Goal: Complete application form

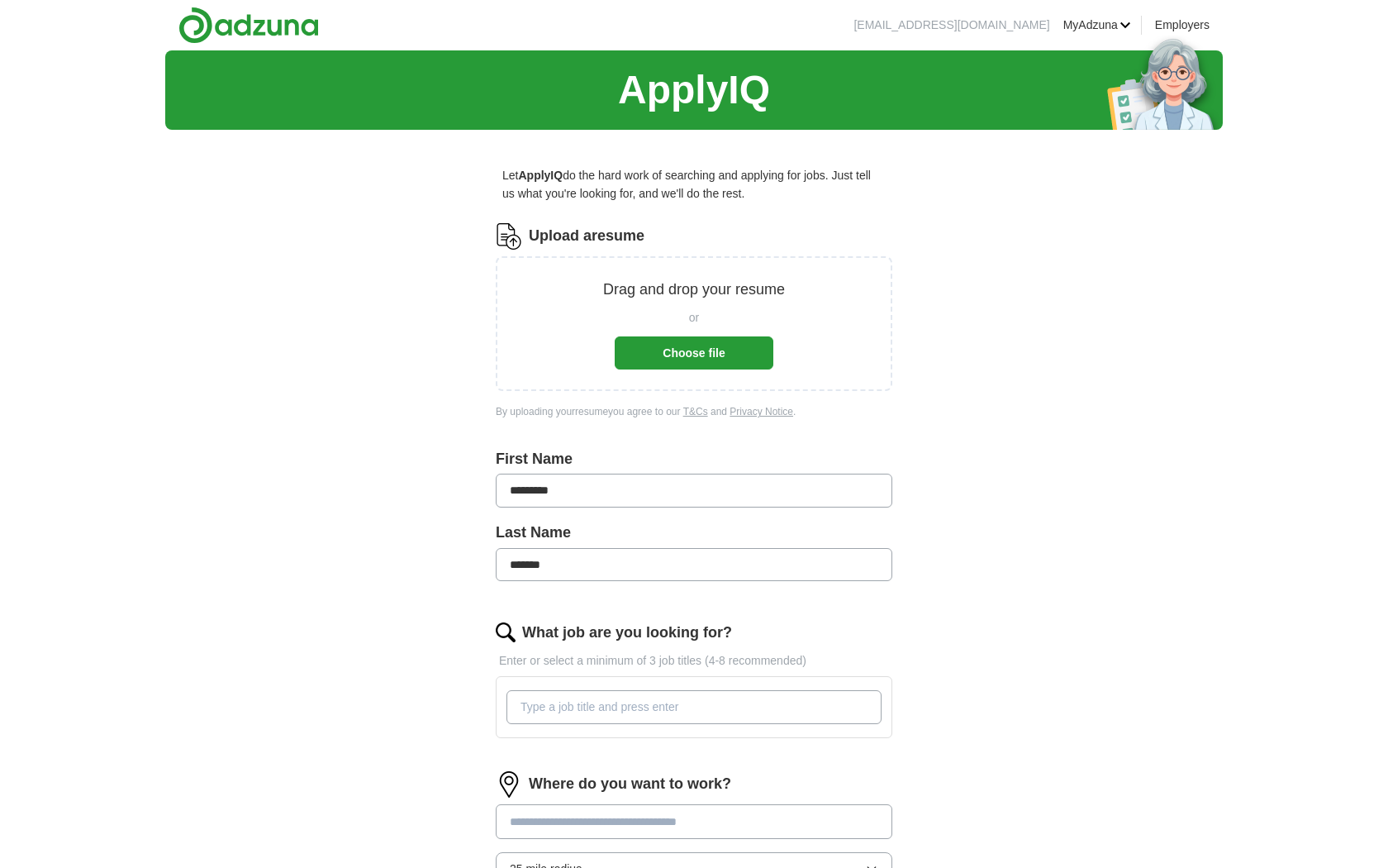
click at [664, 350] on button "Choose file" at bounding box center [694, 352] width 159 height 33
click at [711, 349] on button "Choose file" at bounding box center [694, 352] width 159 height 33
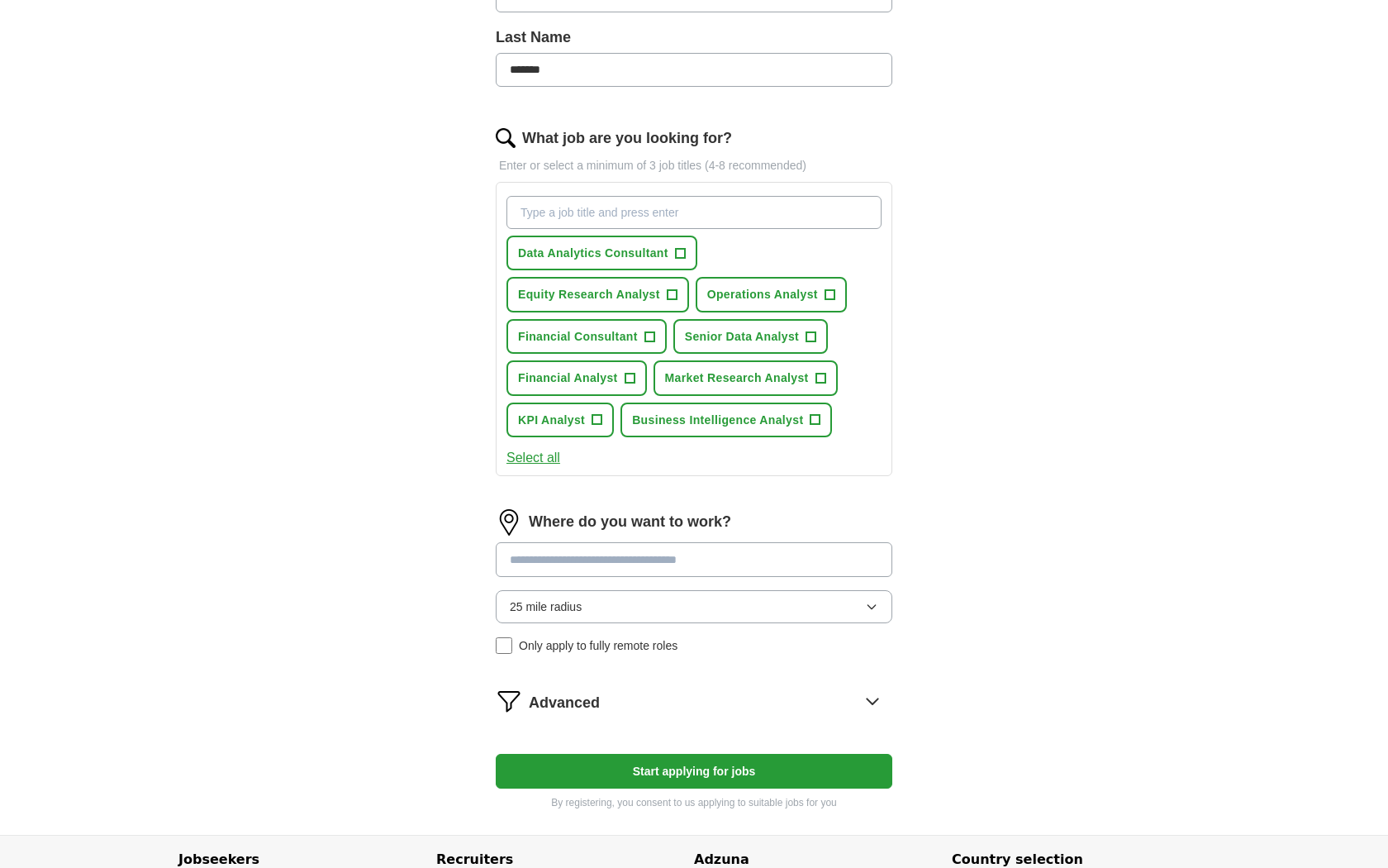
scroll to position [429, 0]
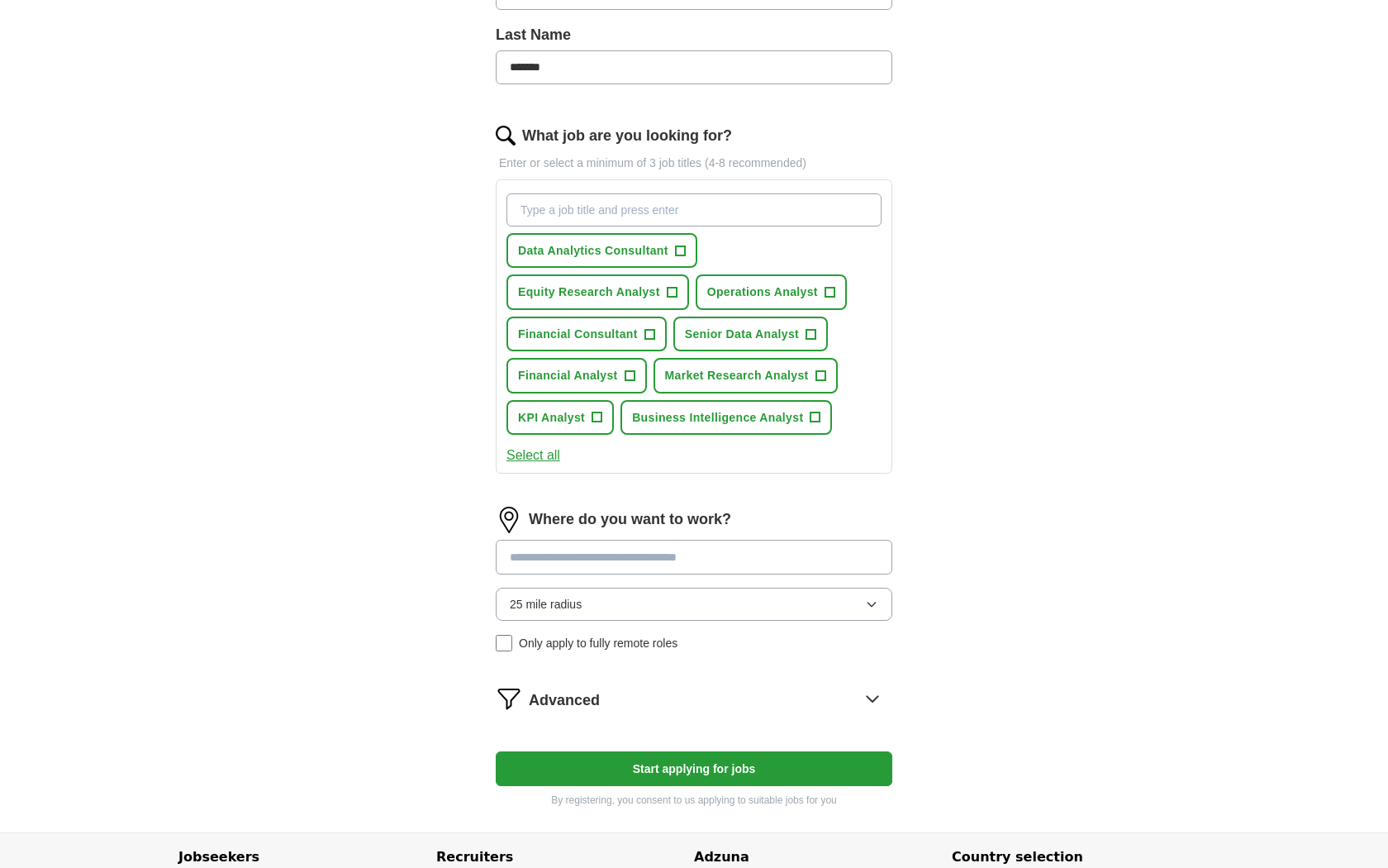
click at [702, 768] on button "Start applying for jobs" at bounding box center [694, 768] width 397 height 35
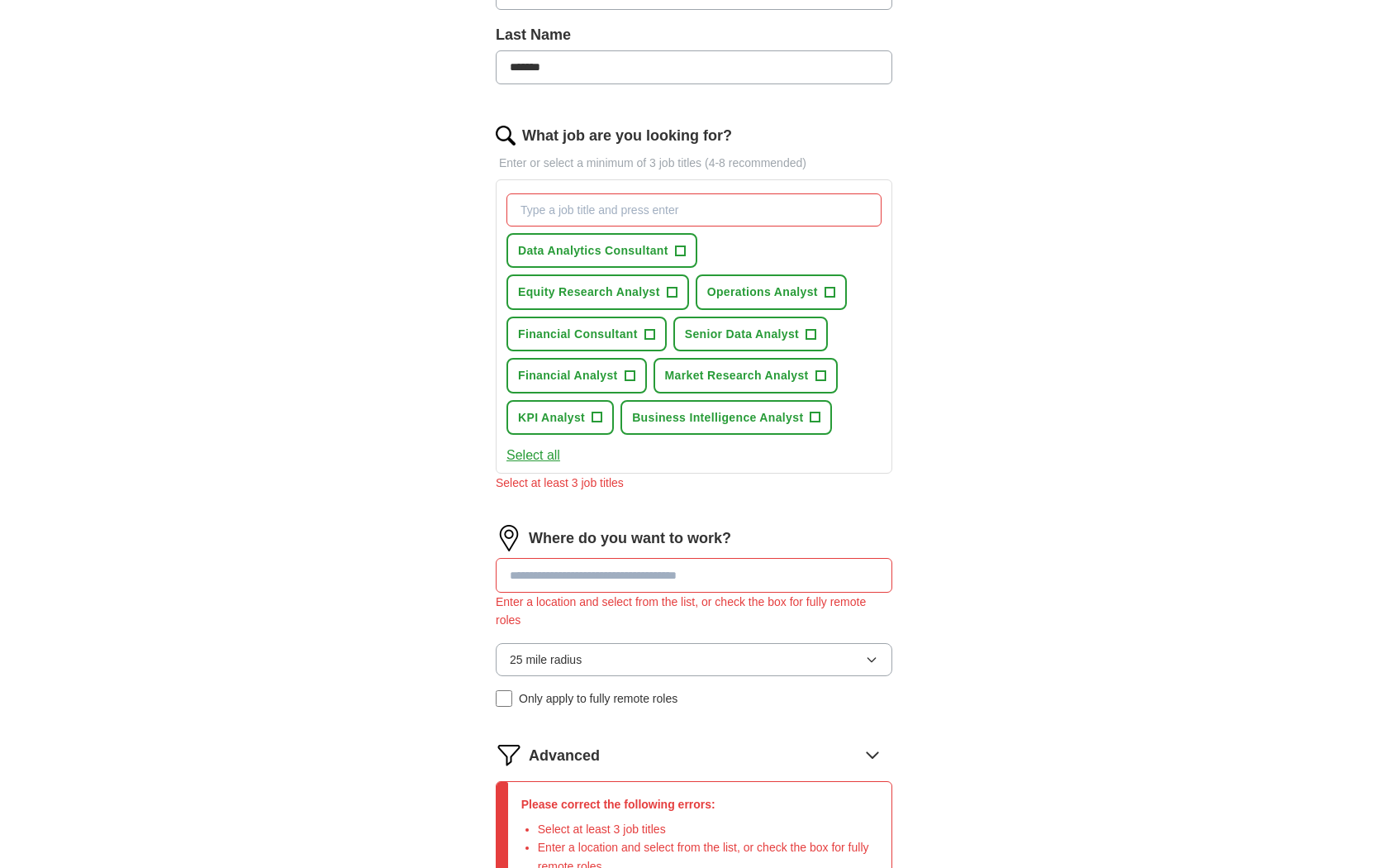
click at [685, 574] on input at bounding box center [694, 575] width 397 height 35
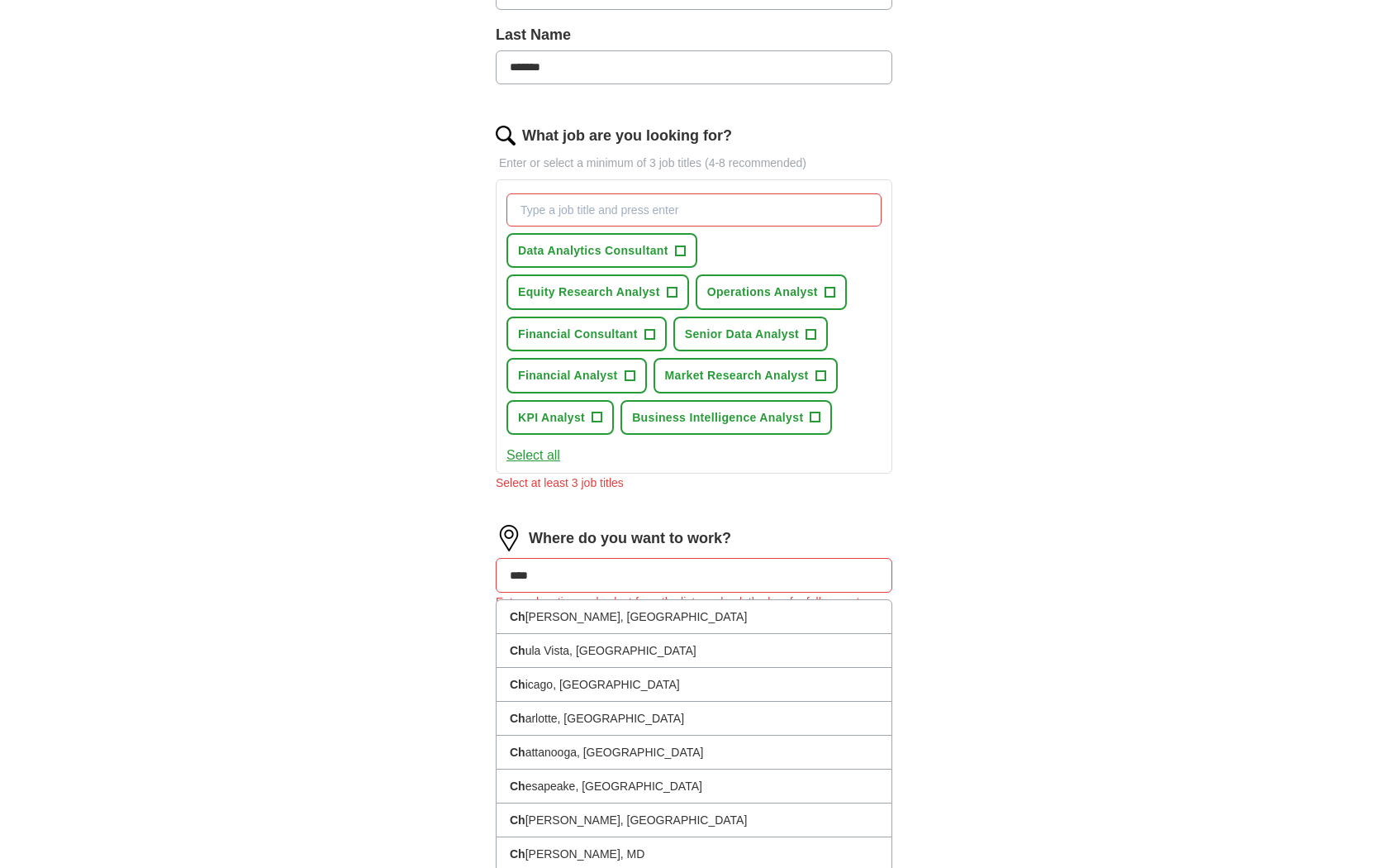
type input "*****"
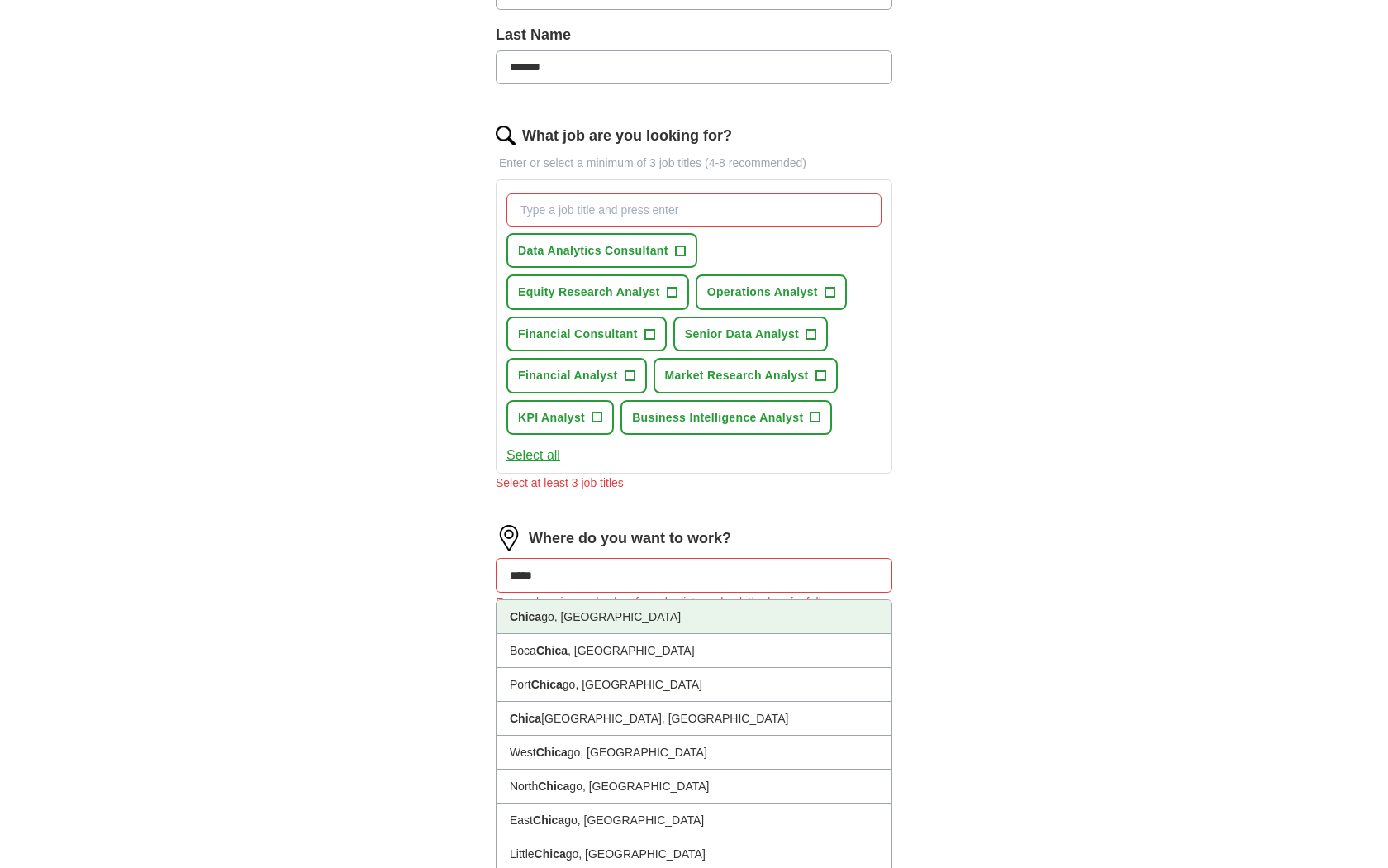
click at [644, 623] on li "Chica go, [GEOGRAPHIC_DATA]" at bounding box center [694, 617] width 395 height 34
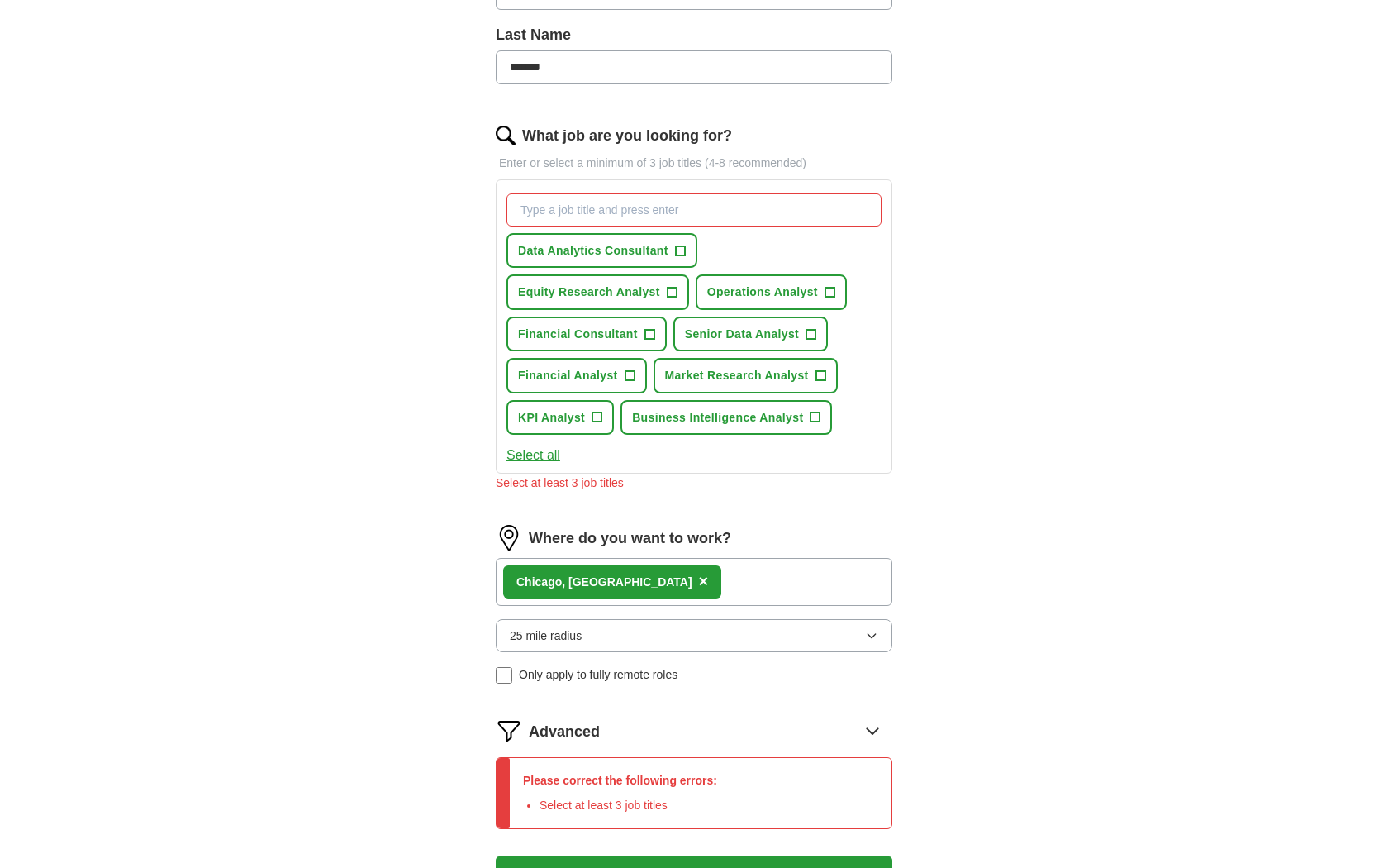
click at [647, 585] on div "Chica go, [GEOGRAPHIC_DATA] ×" at bounding box center [694, 582] width 397 height 48
click at [661, 573] on div "Chica go, [GEOGRAPHIC_DATA] ×" at bounding box center [694, 582] width 397 height 48
click at [589, 643] on button "25 mile radius" at bounding box center [694, 635] width 397 height 33
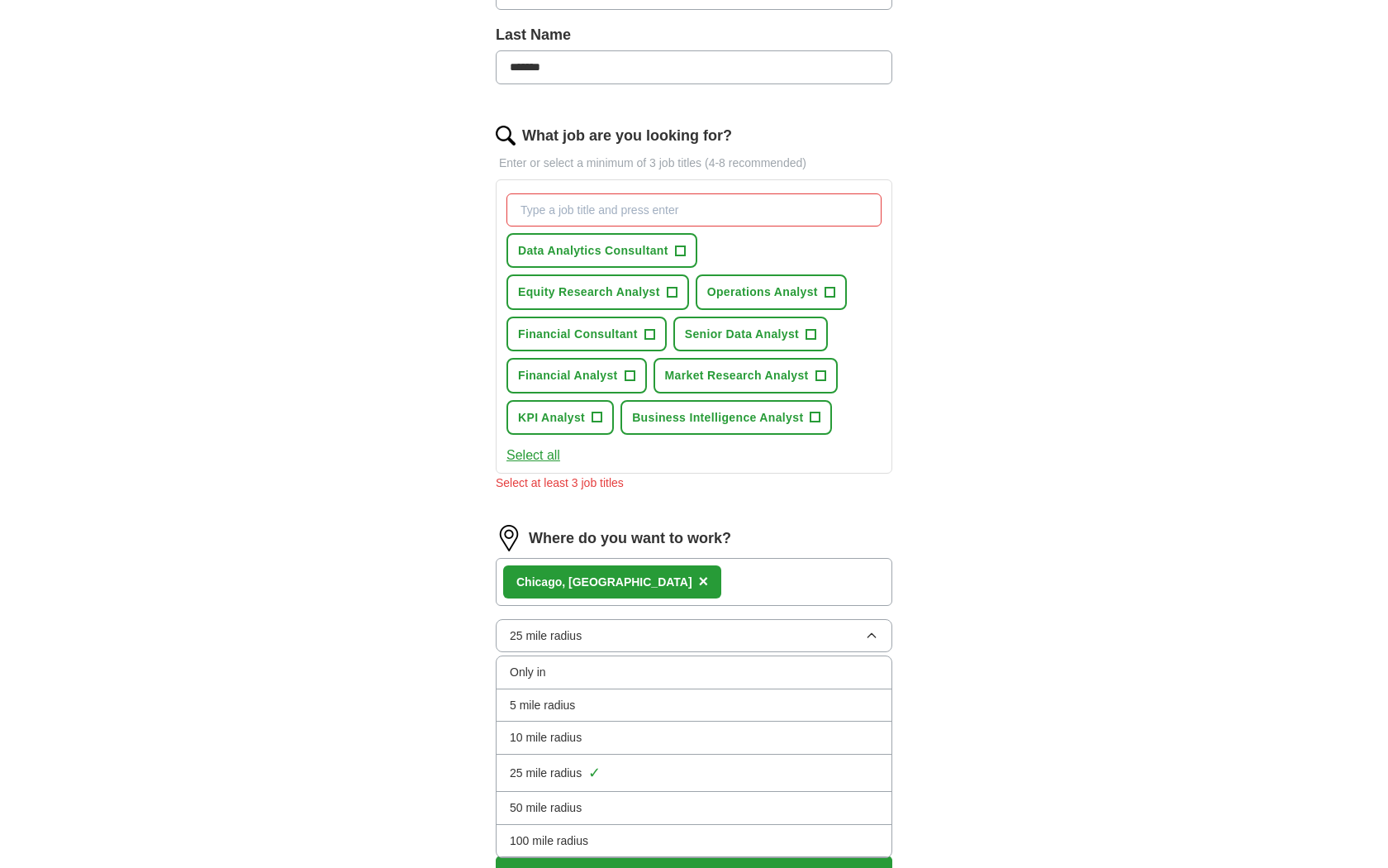
click at [587, 807] on div "50 mile radius" at bounding box center [694, 807] width 368 height 18
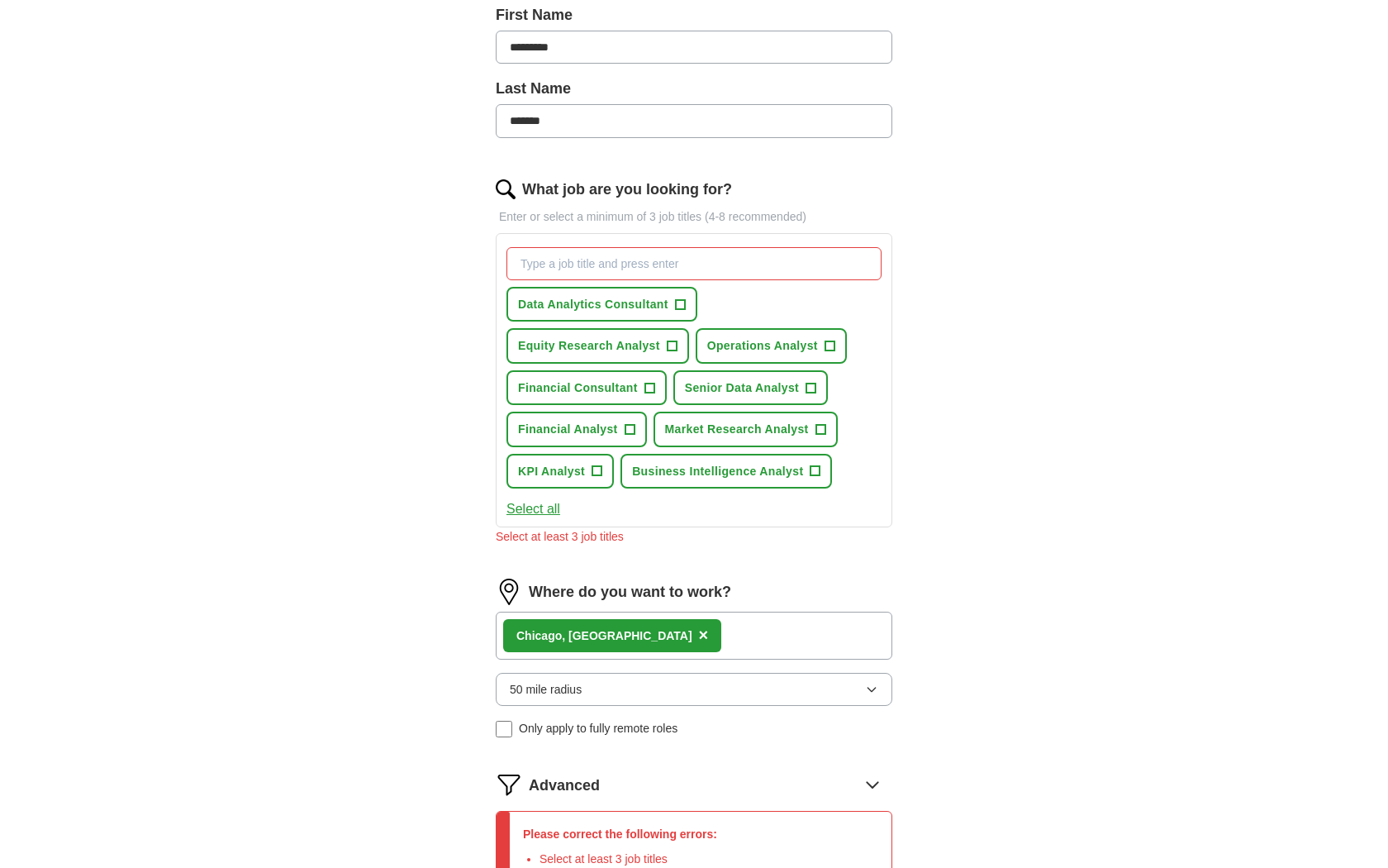
scroll to position [369, 0]
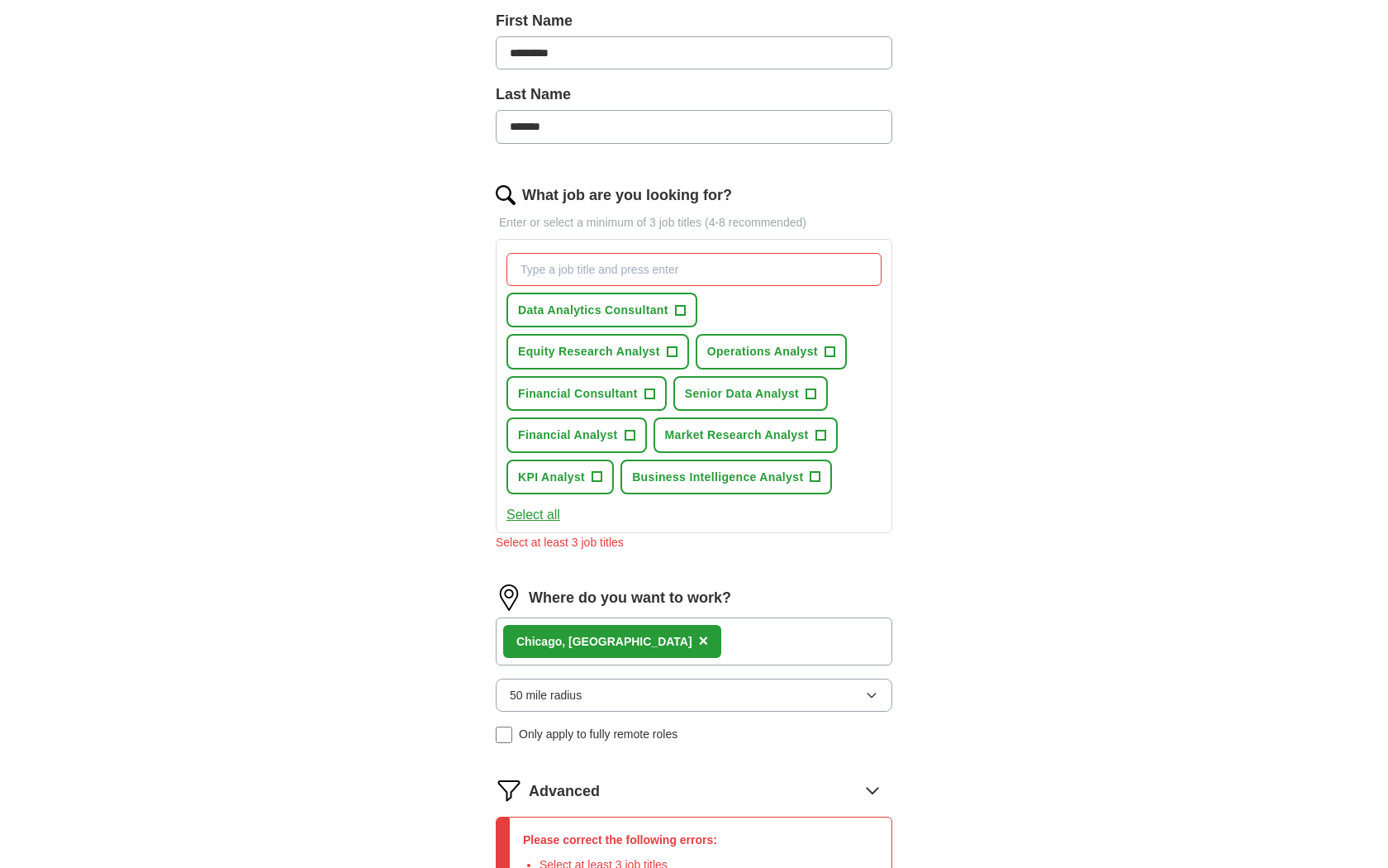
click at [667, 353] on span "+" at bounding box center [672, 351] width 10 height 13
click at [651, 400] on span "+" at bounding box center [649, 393] width 10 height 13
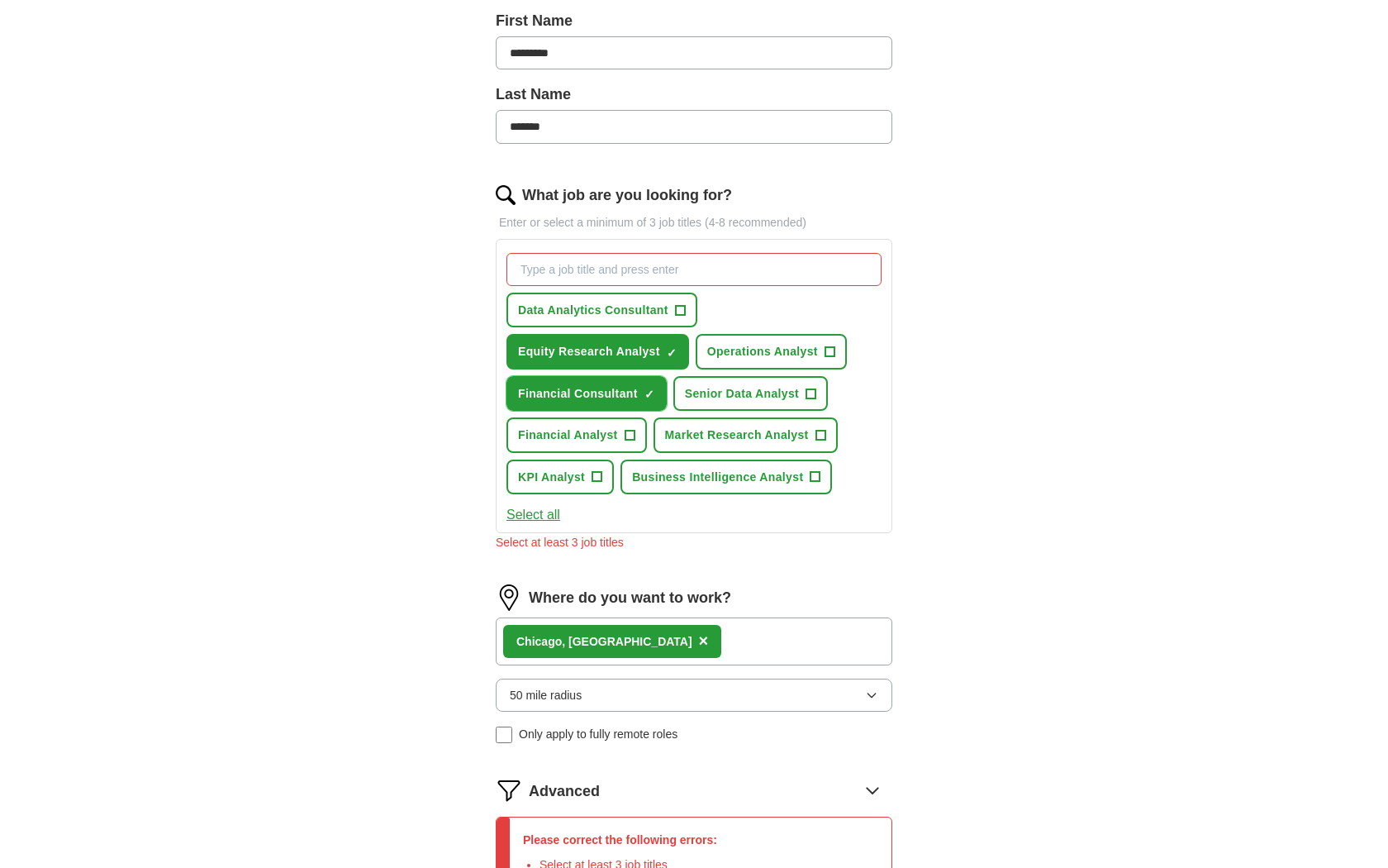
click at [630, 441] on span "+" at bounding box center [630, 434] width 10 height 13
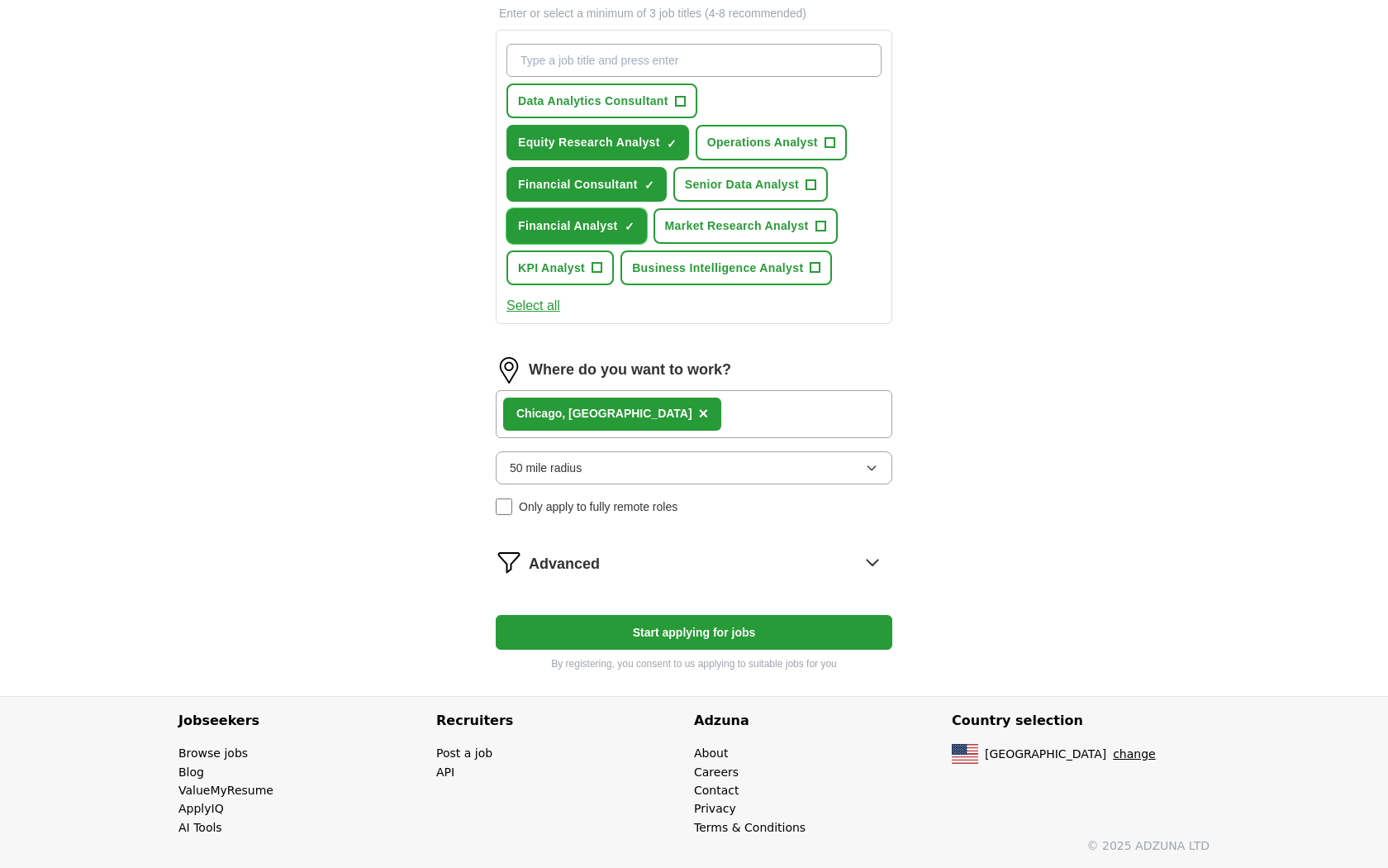
scroll to position [578, 0]
click at [687, 618] on button "Start applying for jobs" at bounding box center [694, 632] width 397 height 35
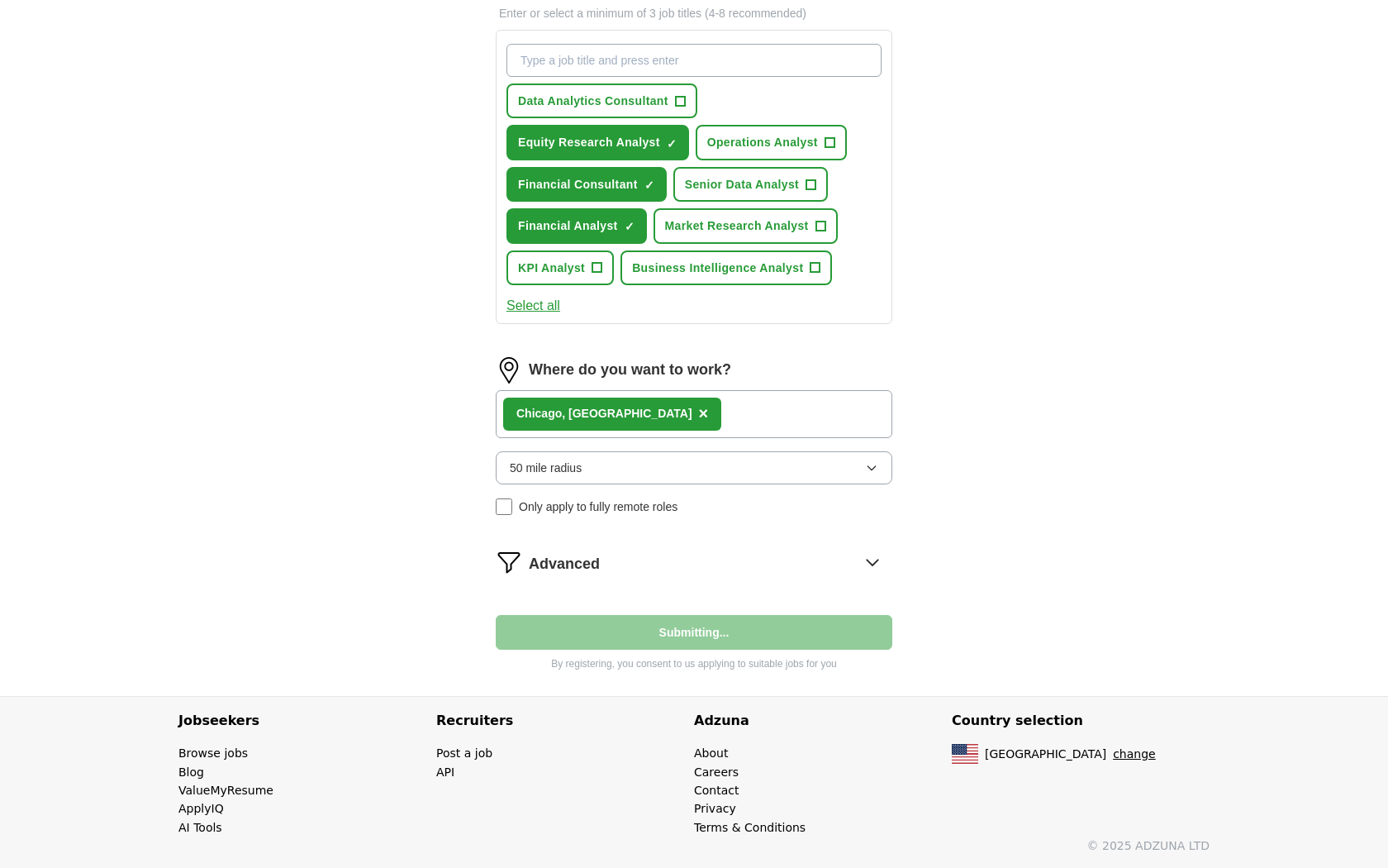
select select "**"
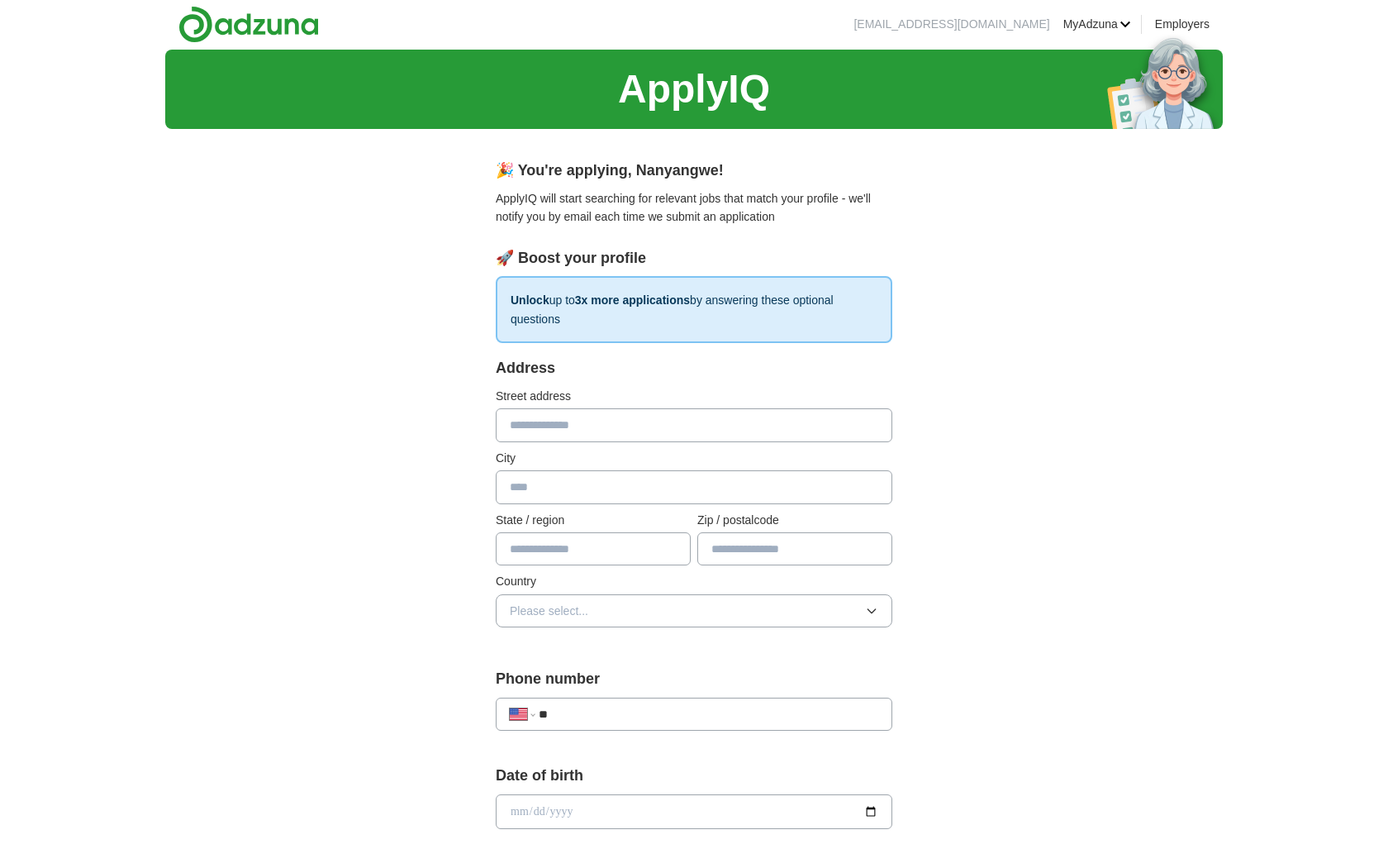
scroll to position [0, 0]
click at [643, 415] on input "text" at bounding box center [694, 425] width 397 height 33
type input "**********"
type input "*****"
type input "**"
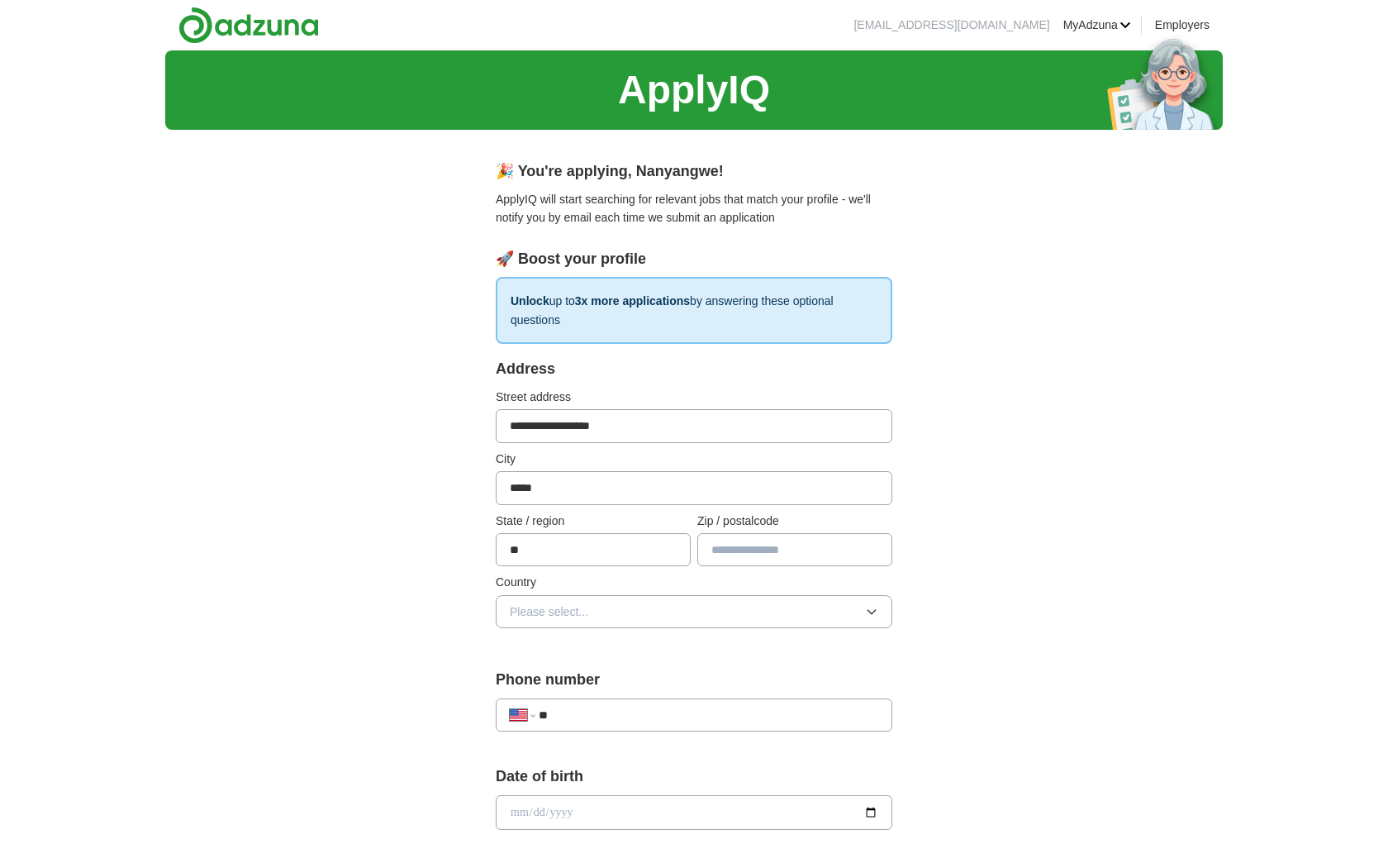
type input "*****"
click at [634, 610] on button "Please select..." at bounding box center [694, 611] width 397 height 33
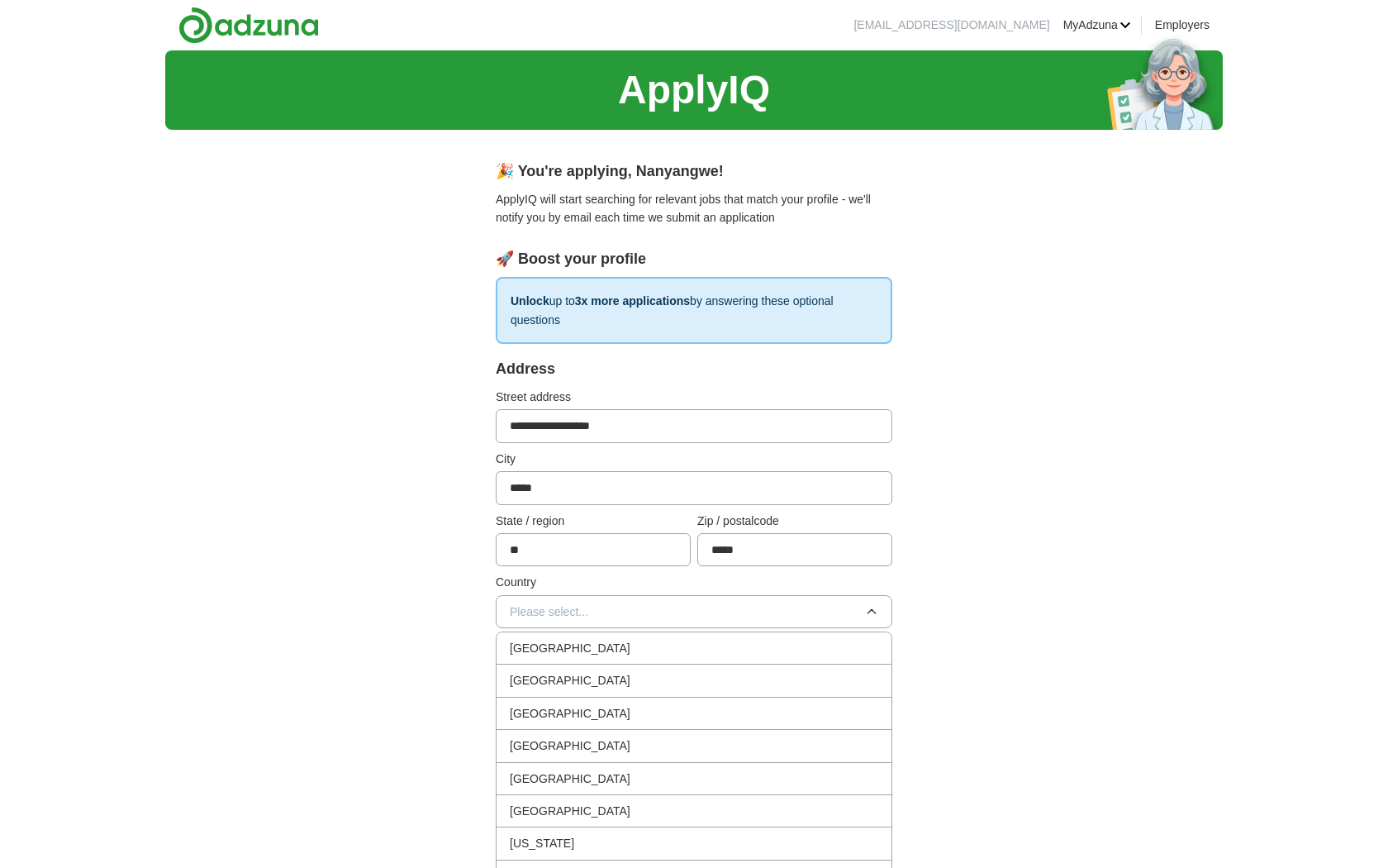
click at [625, 682] on div "[GEOGRAPHIC_DATA]" at bounding box center [694, 680] width 368 height 18
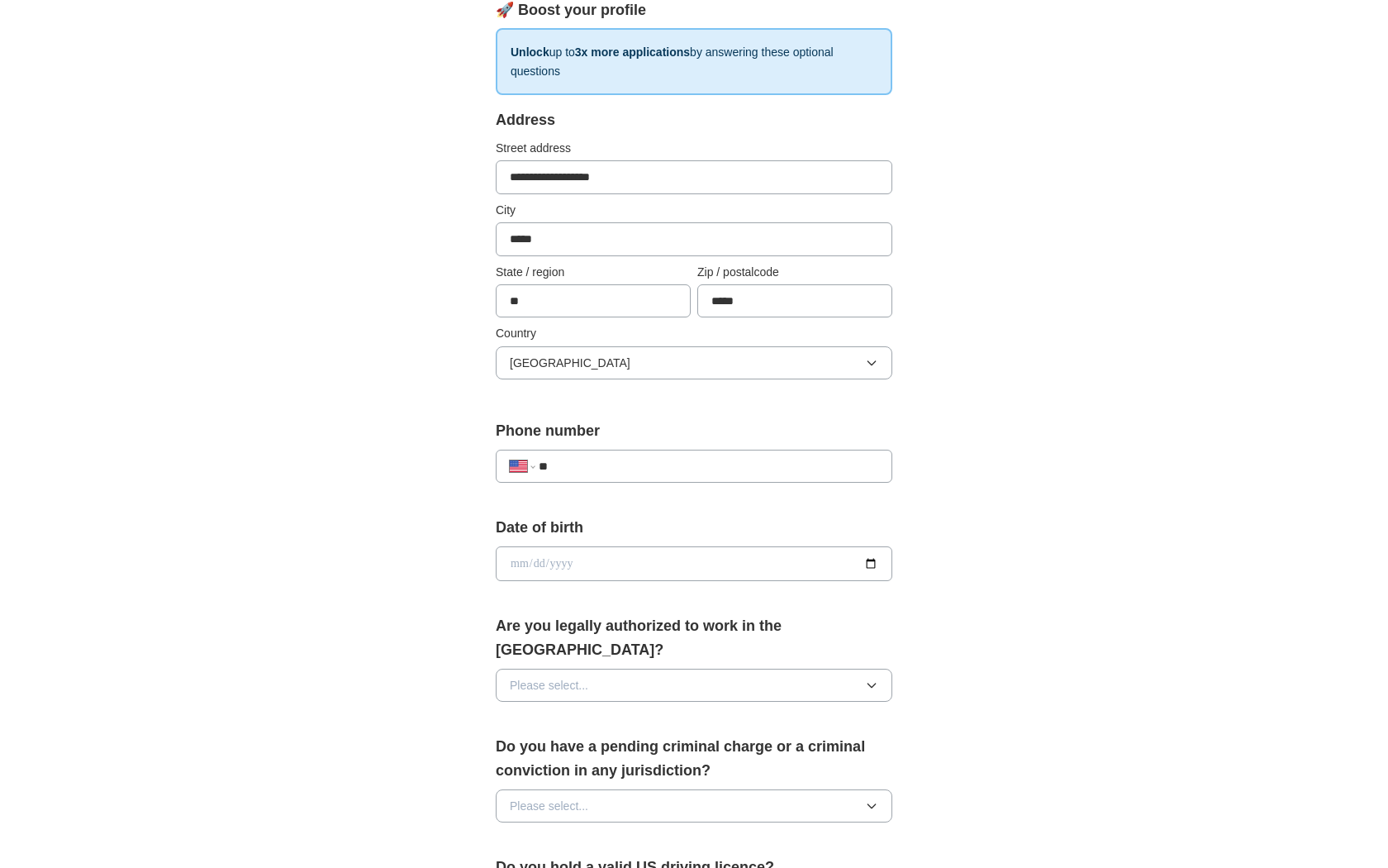
scroll to position [254, 0]
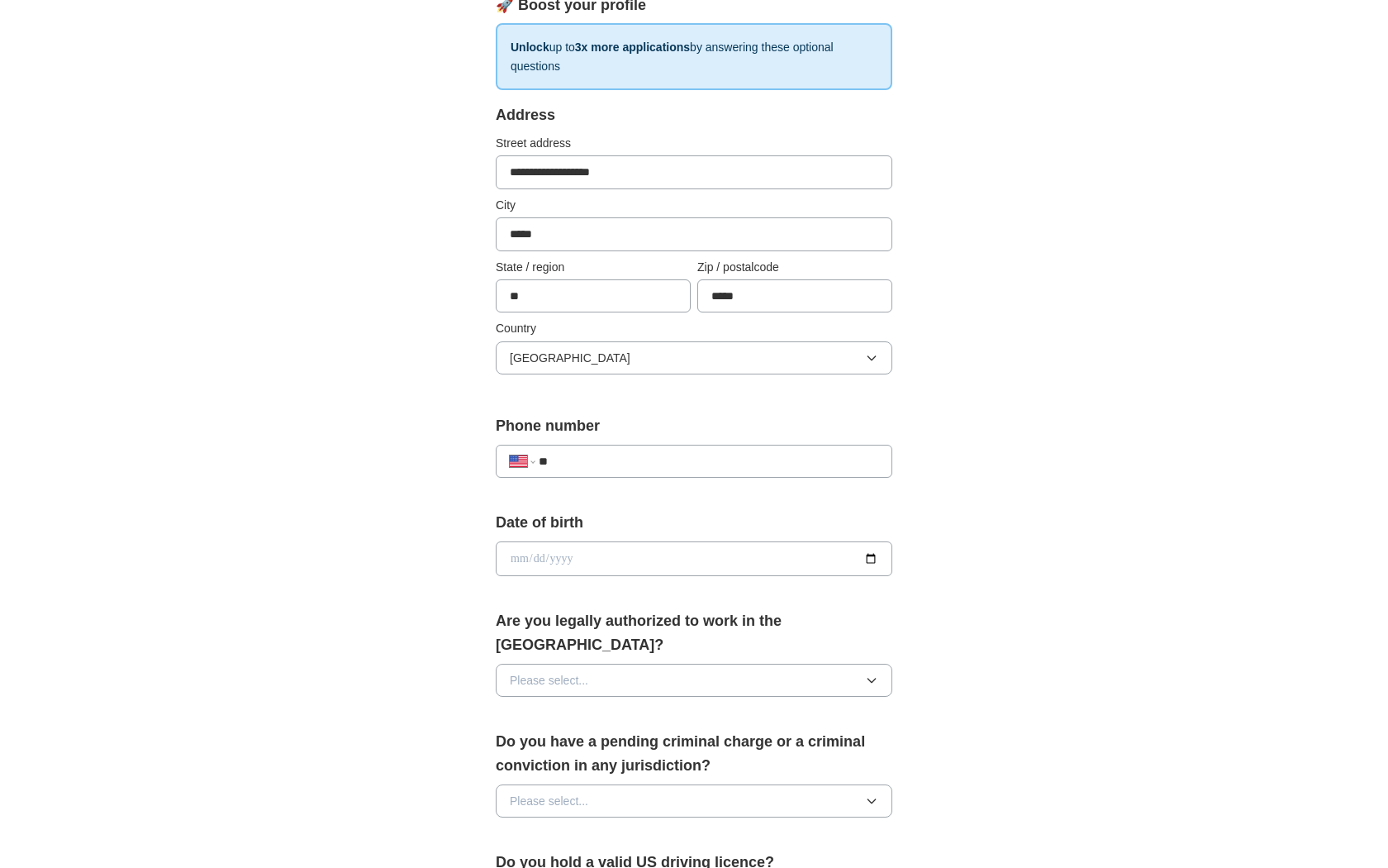
click at [609, 455] on input "**" at bounding box center [709, 461] width 340 height 18
type input "**********"
click at [548, 566] on input "date" at bounding box center [694, 558] width 397 height 35
click at [869, 562] on input "date" at bounding box center [694, 558] width 397 height 35
type input "**********"
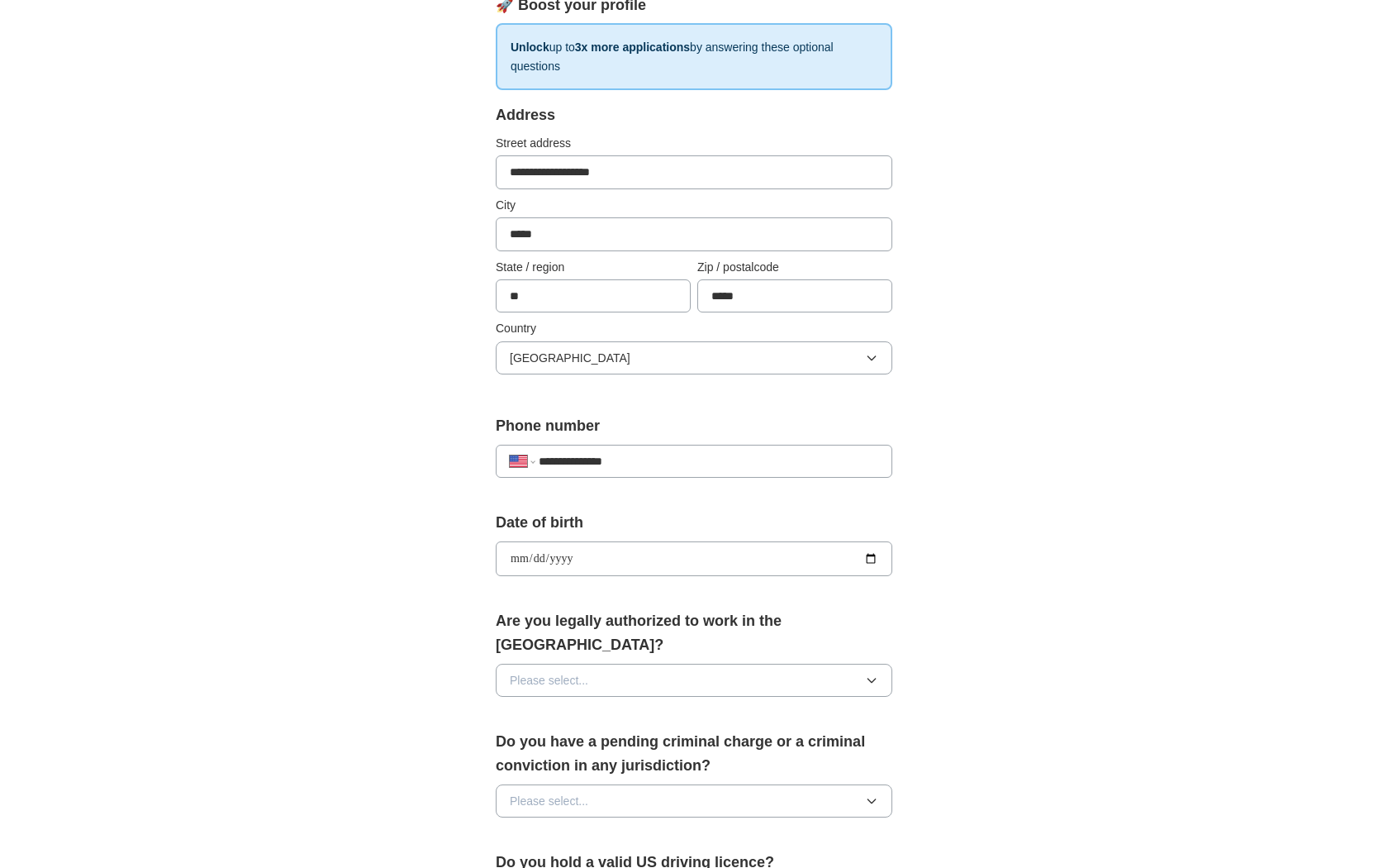
click at [549, 671] on span "Please select..." at bounding box center [549, 680] width 78 height 18
click at [557, 701] on li "Yes" at bounding box center [694, 717] width 395 height 32
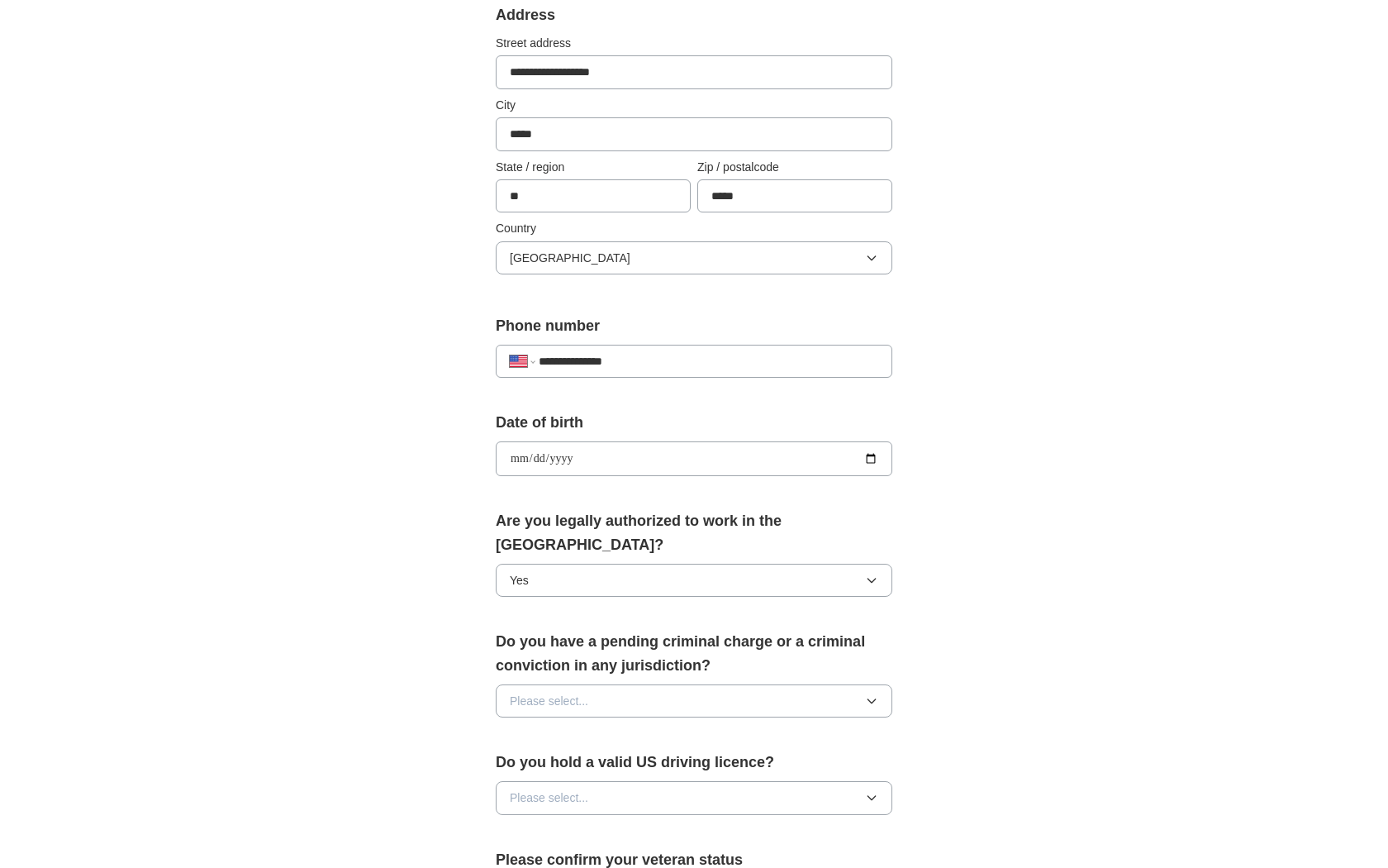
scroll to position [386, 0]
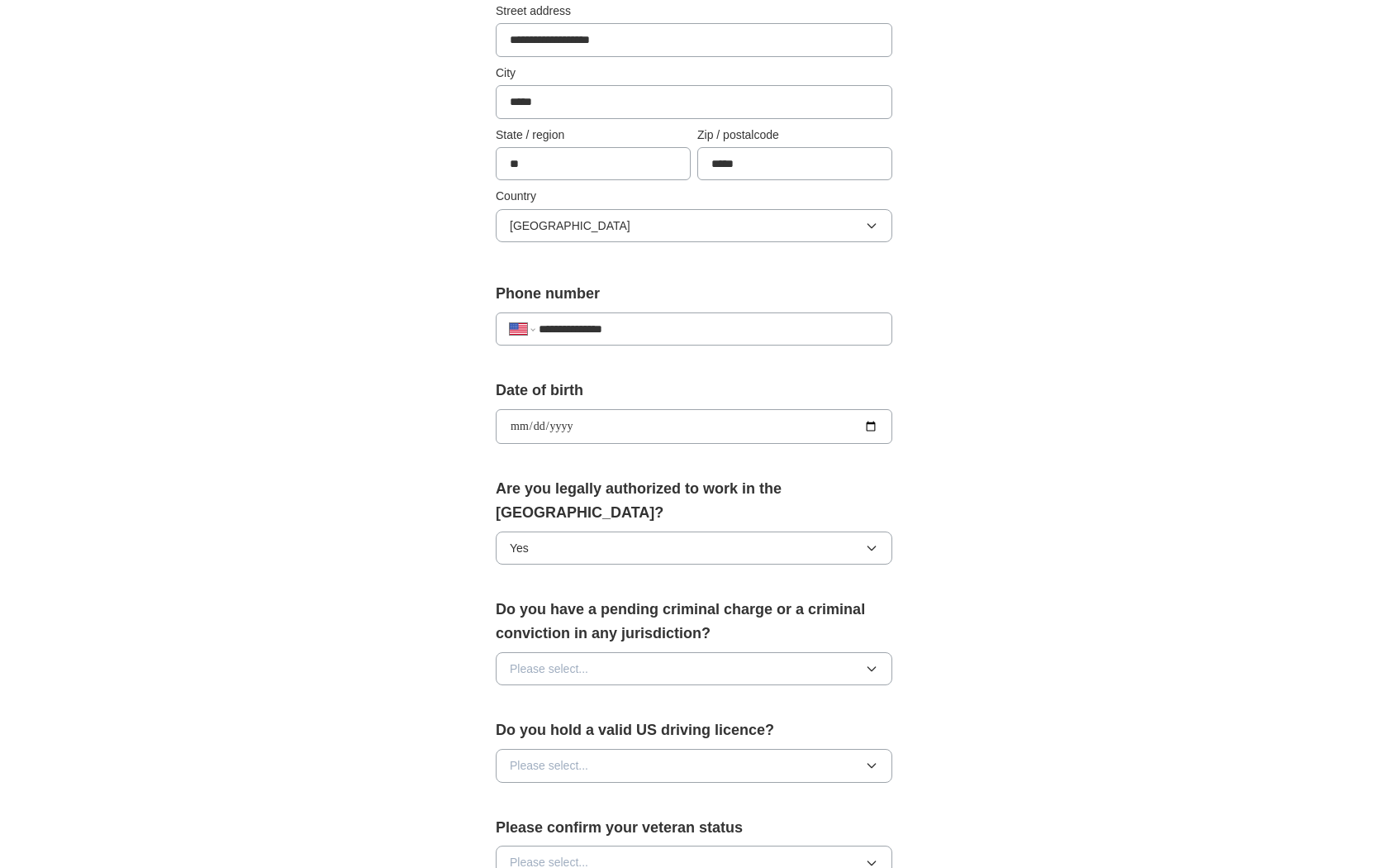
click at [574, 659] on span "Please select..." at bounding box center [549, 668] width 78 height 18
click at [576, 722] on li "No" at bounding box center [694, 738] width 395 height 32
click at [585, 756] on span "Please select..." at bounding box center [549, 765] width 78 height 18
click at [591, 793] on div "Yes" at bounding box center [694, 802] width 368 height 18
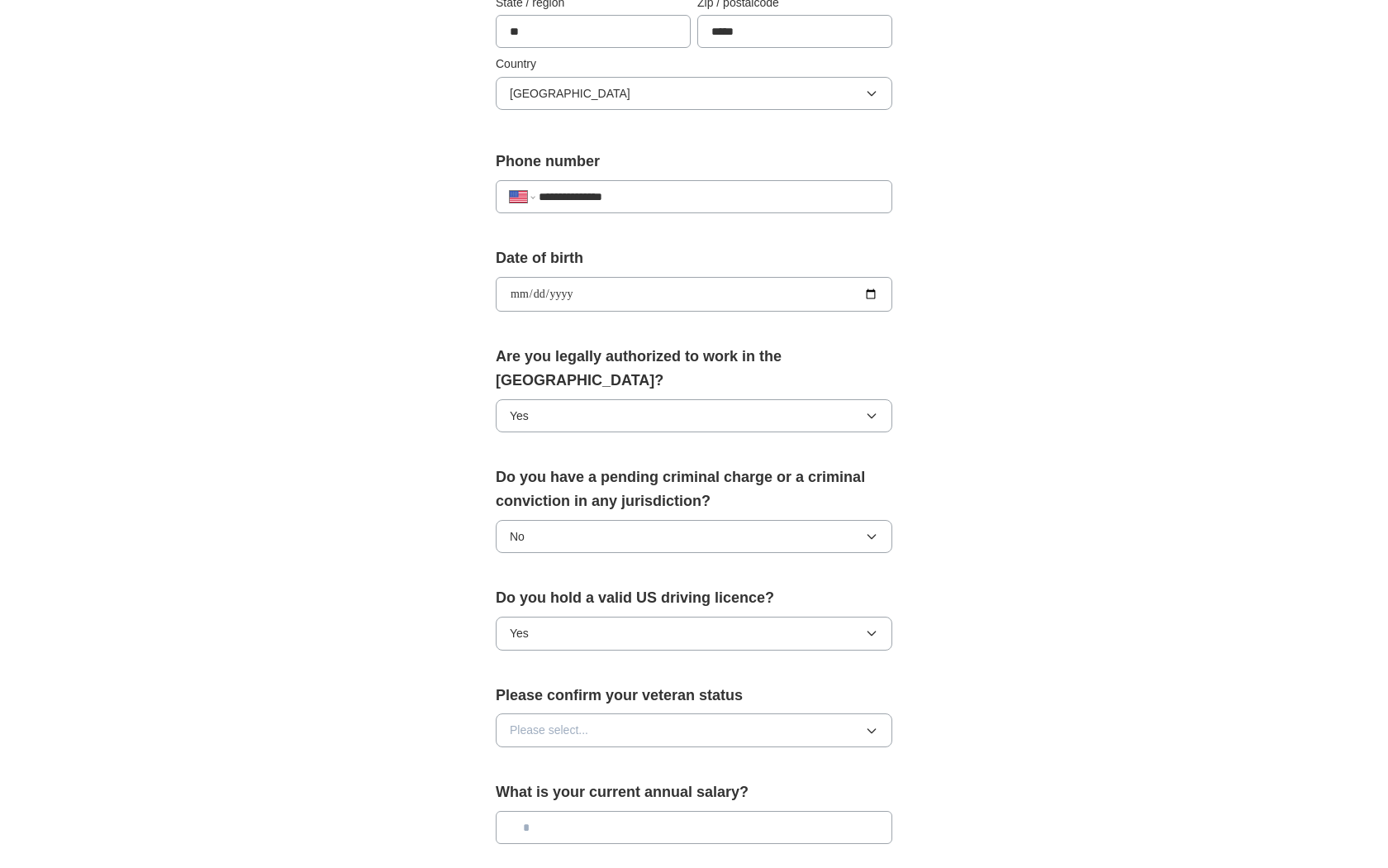
scroll to position [529, 0]
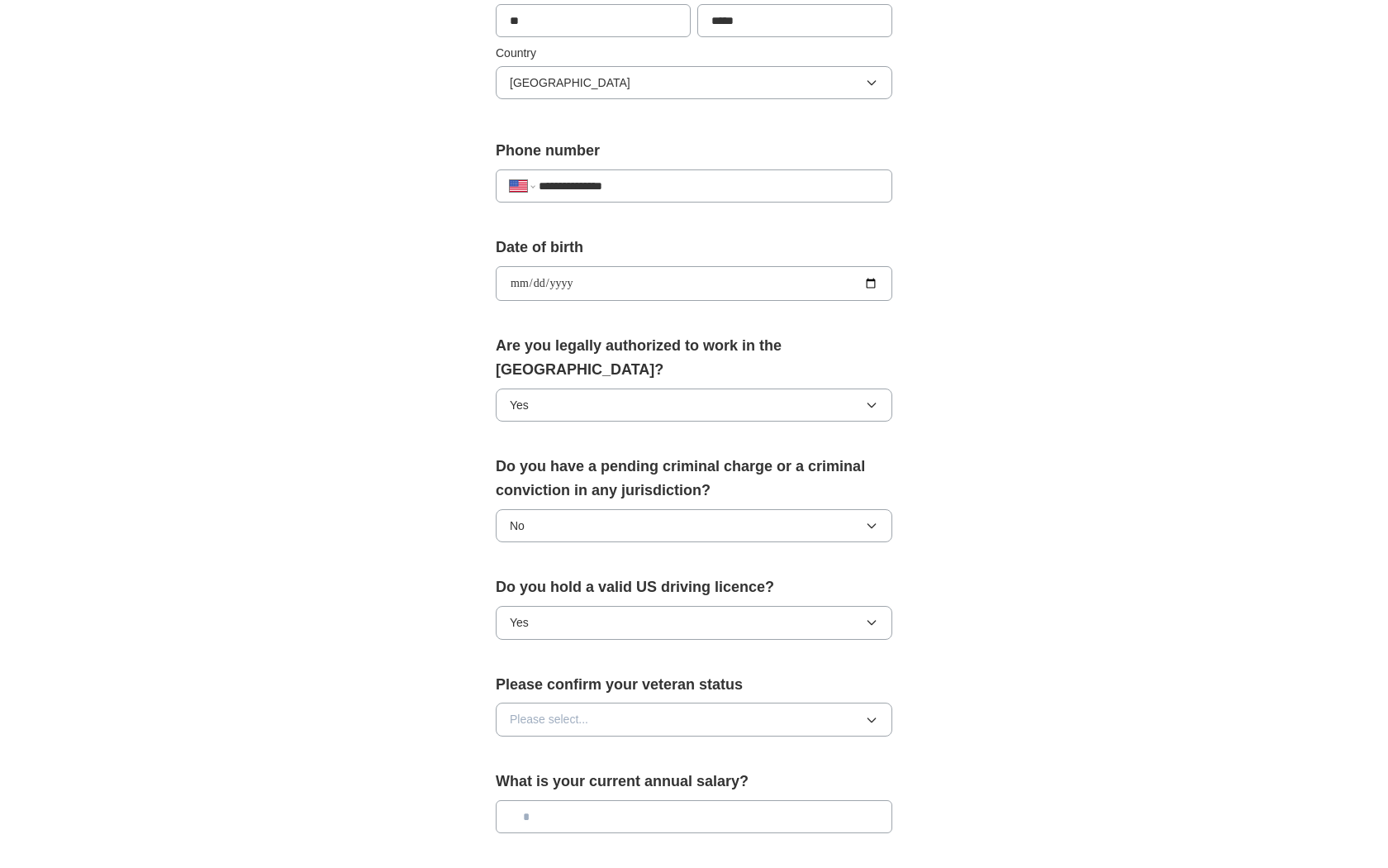
click at [601, 702] on button "Please select..." at bounding box center [694, 718] width 397 height 33
click at [610, 747] on div "Not applicable" at bounding box center [694, 756] width 368 height 18
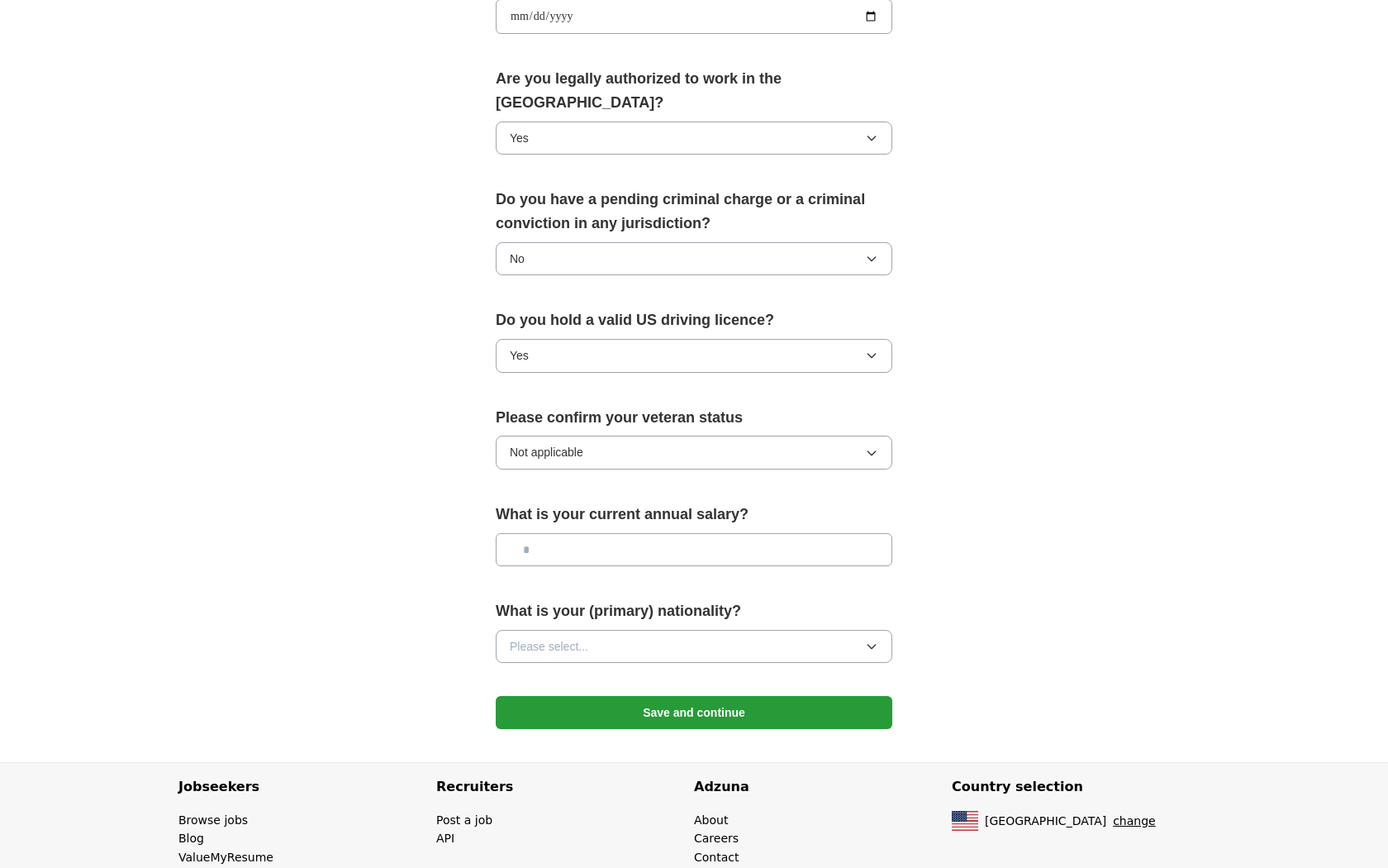
scroll to position [811, 0]
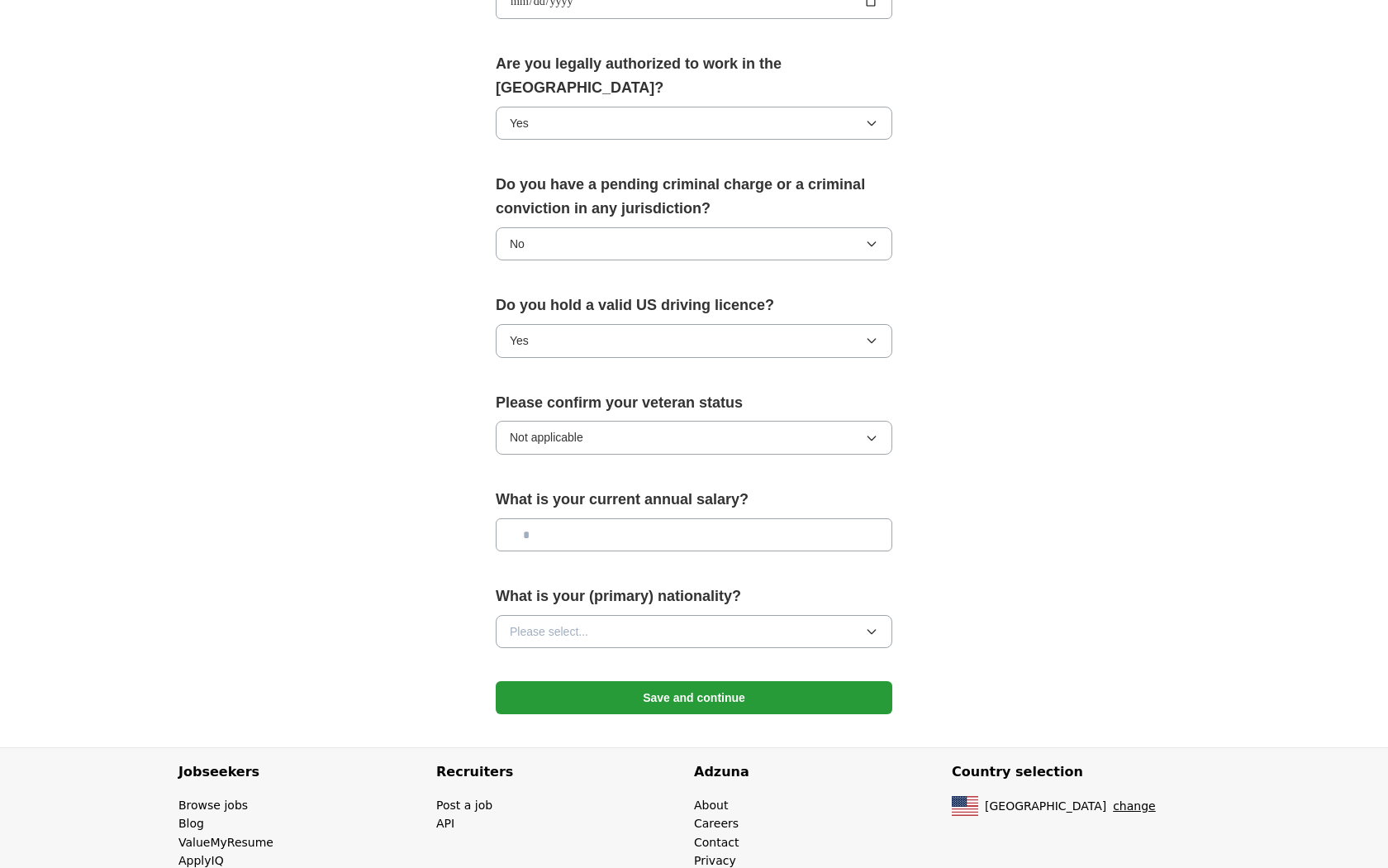
click at [611, 615] on button "Please select..." at bounding box center [694, 631] width 397 height 33
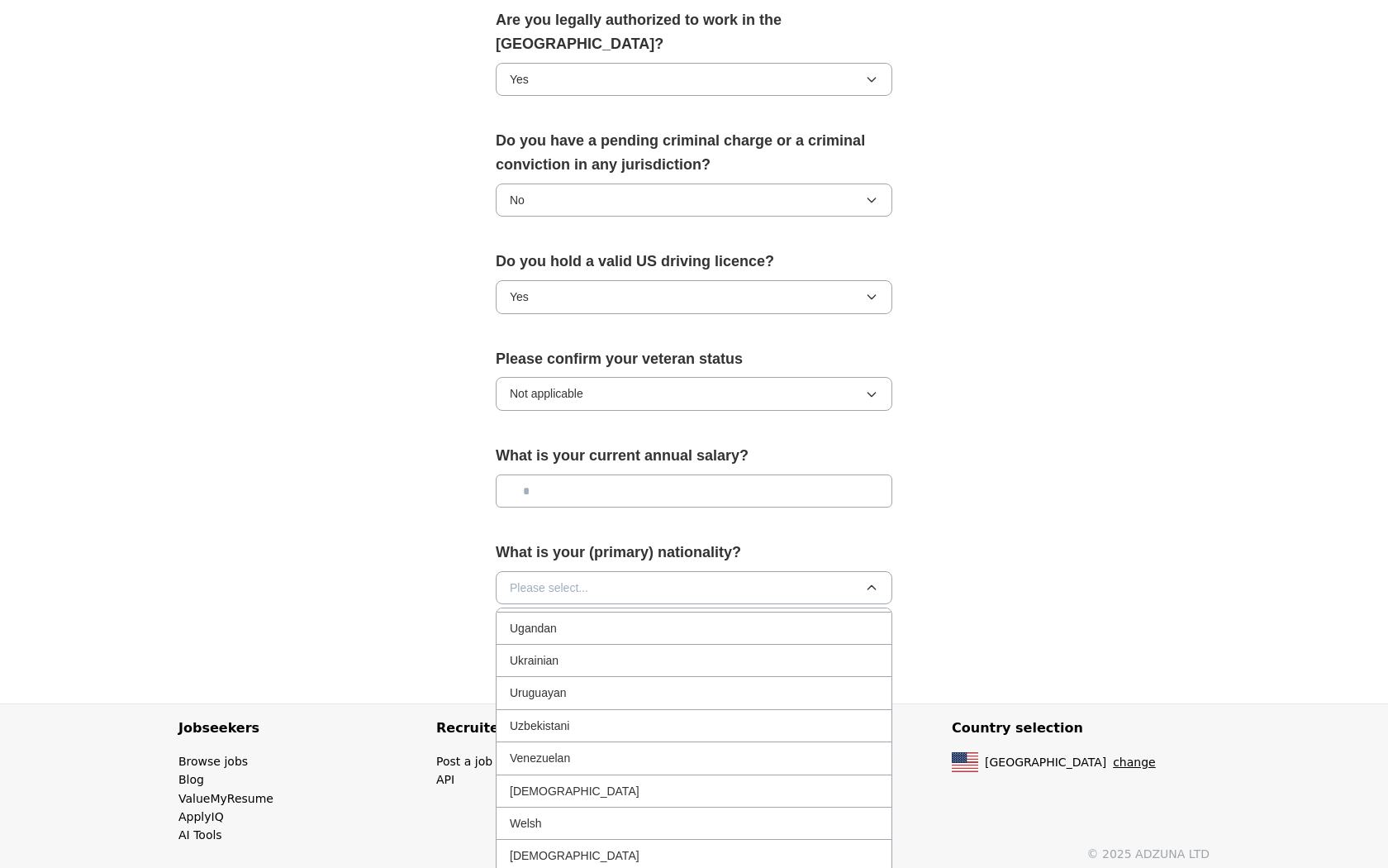
scroll to position [901, 0]
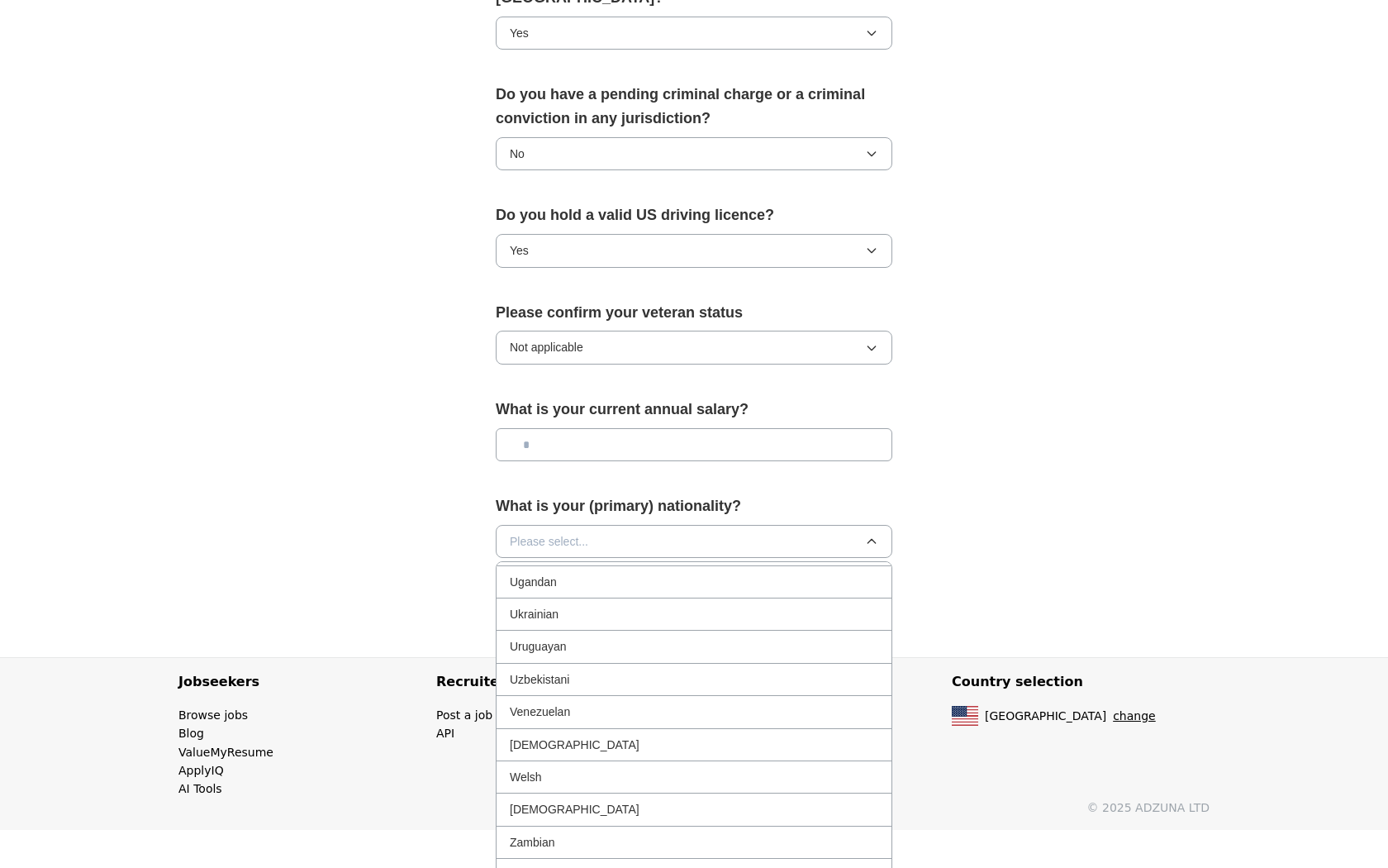
click at [601, 833] on div "Zambian" at bounding box center [694, 842] width 368 height 18
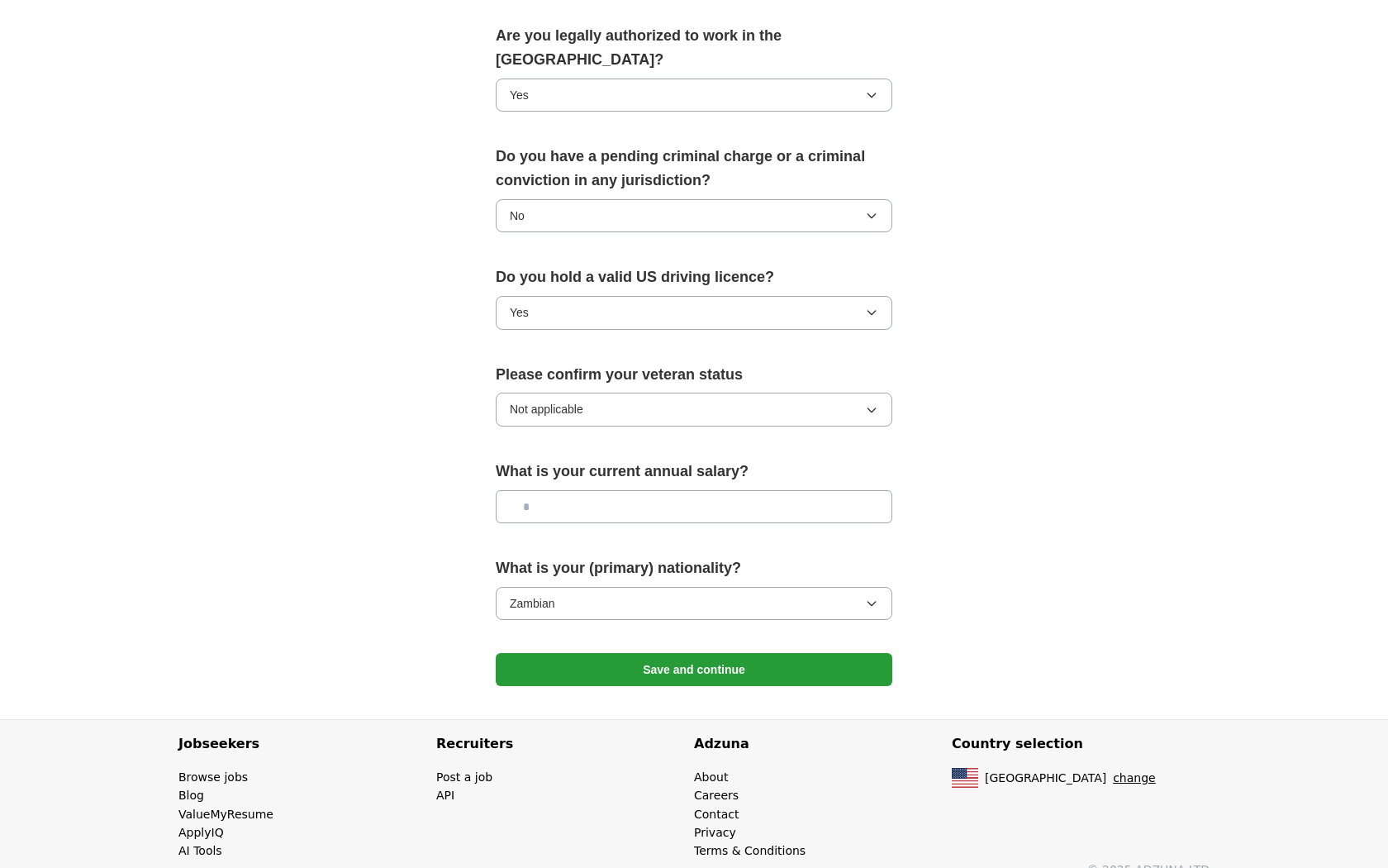
click at [589, 492] on input "text" at bounding box center [694, 506] width 397 height 33
click at [644, 653] on button "Save and continue" at bounding box center [694, 669] width 397 height 33
